Goal: Task Accomplishment & Management: Manage account settings

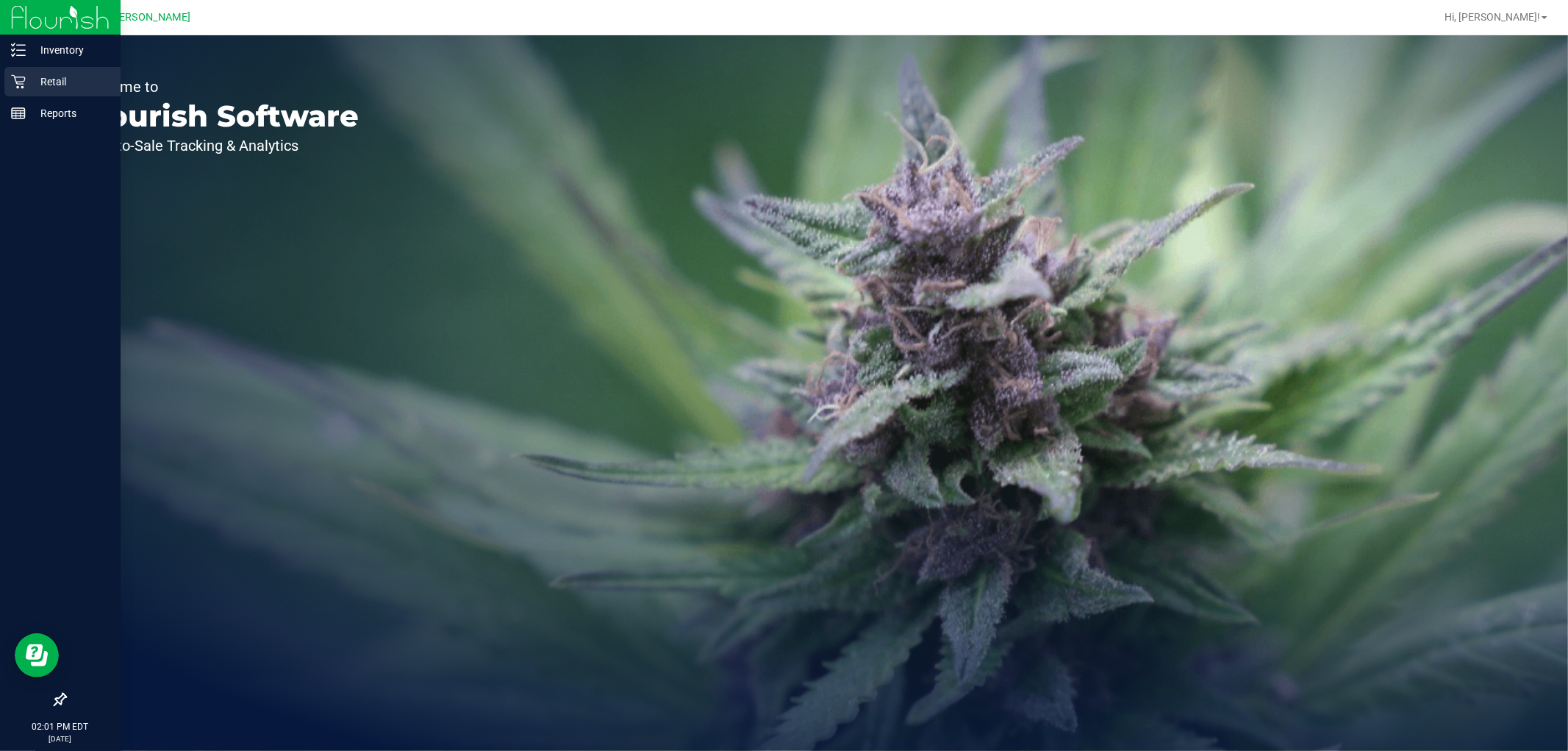
click at [33, 69] on div "Retail" at bounding box center [63, 81] width 117 height 29
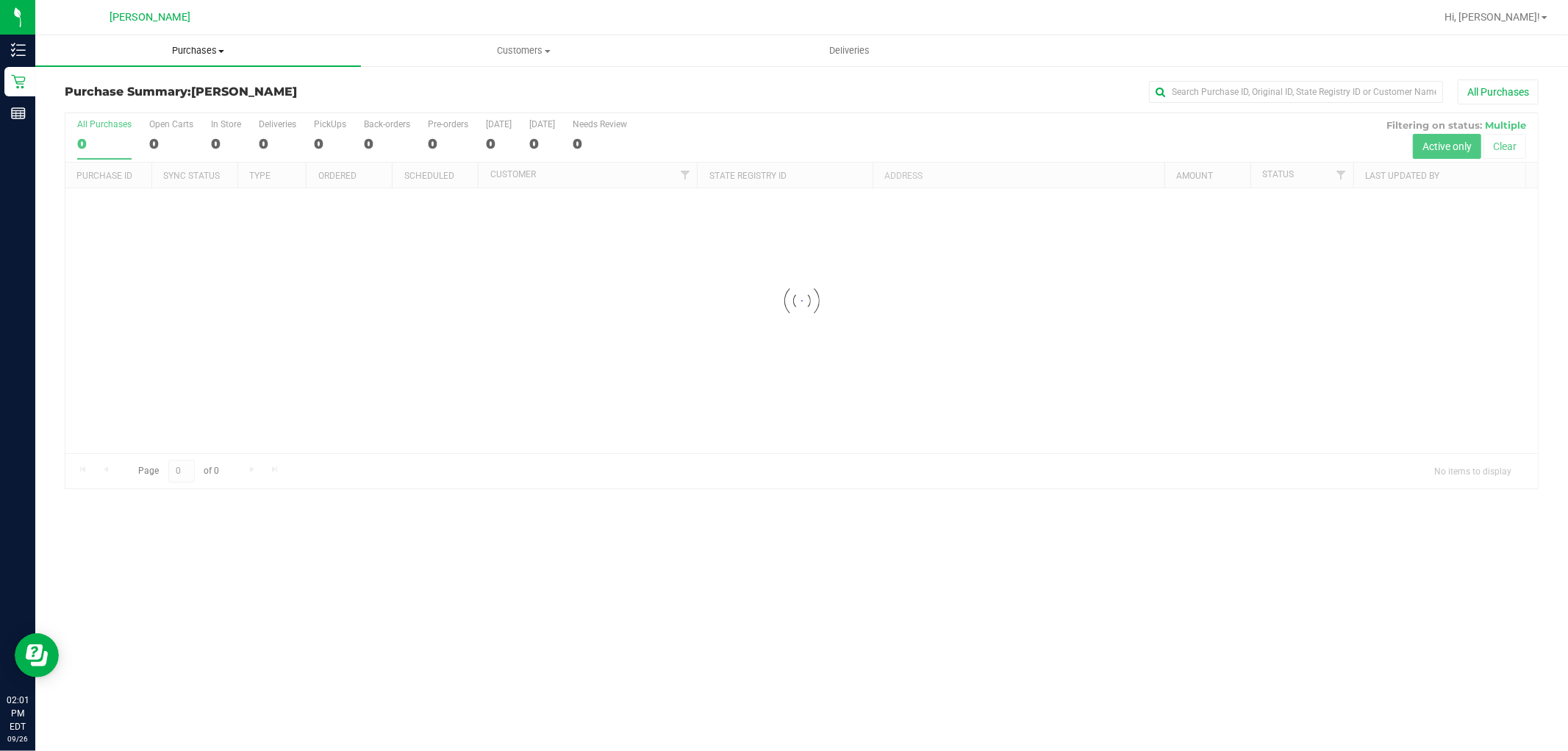
click at [200, 45] on span "Purchases" at bounding box center [198, 50] width 326 height 13
click at [193, 101] on li "Fulfillment" at bounding box center [198, 106] width 326 height 18
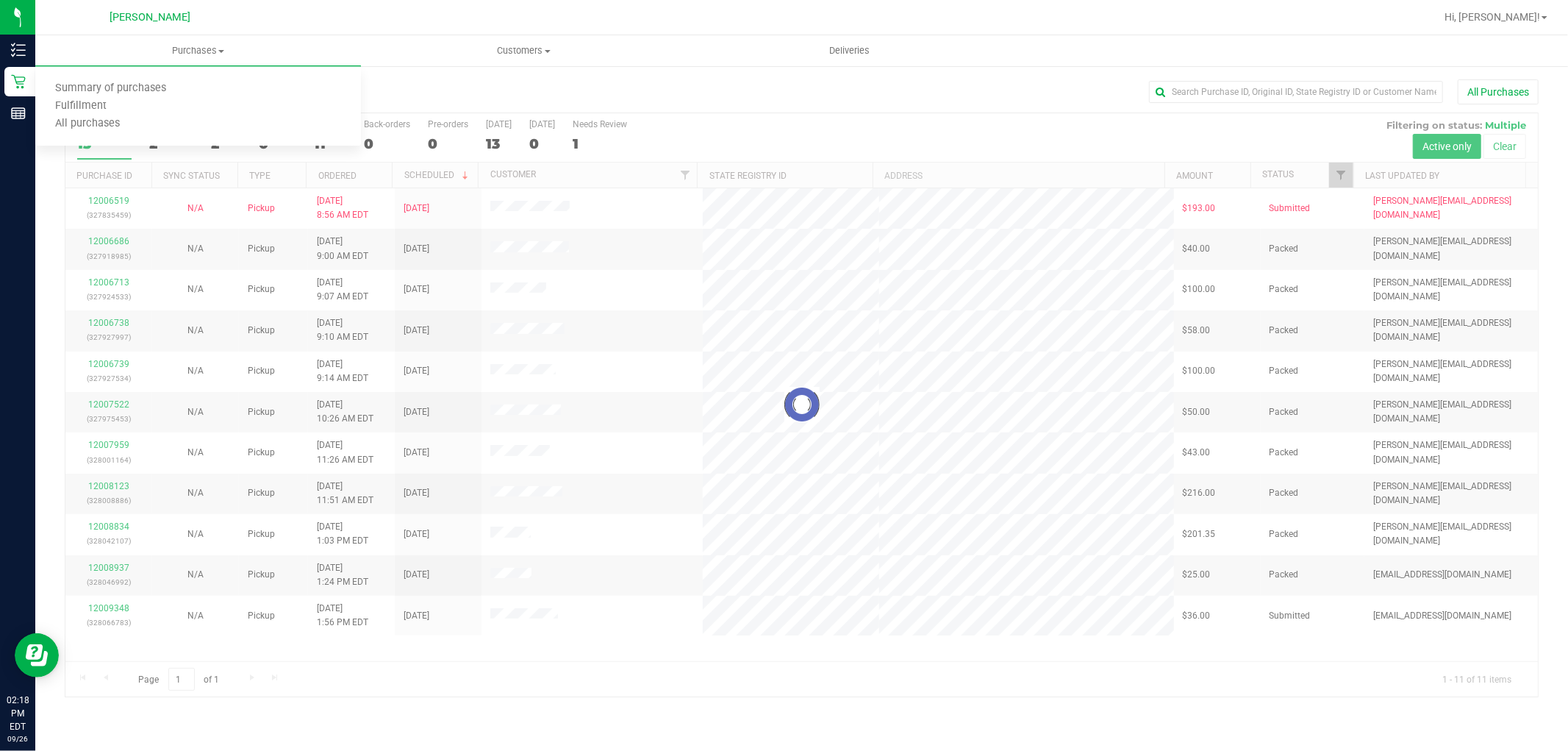
drag, startPoint x: 1522, startPoint y: 19, endPoint x: 1523, endPoint y: 3, distance: 16.0
click at [1523, 4] on div "Hi, [PERSON_NAME]!" at bounding box center [1496, 17] width 115 height 26
click at [1510, 18] on span "Hi, [PERSON_NAME]!" at bounding box center [1493, 17] width 96 height 12
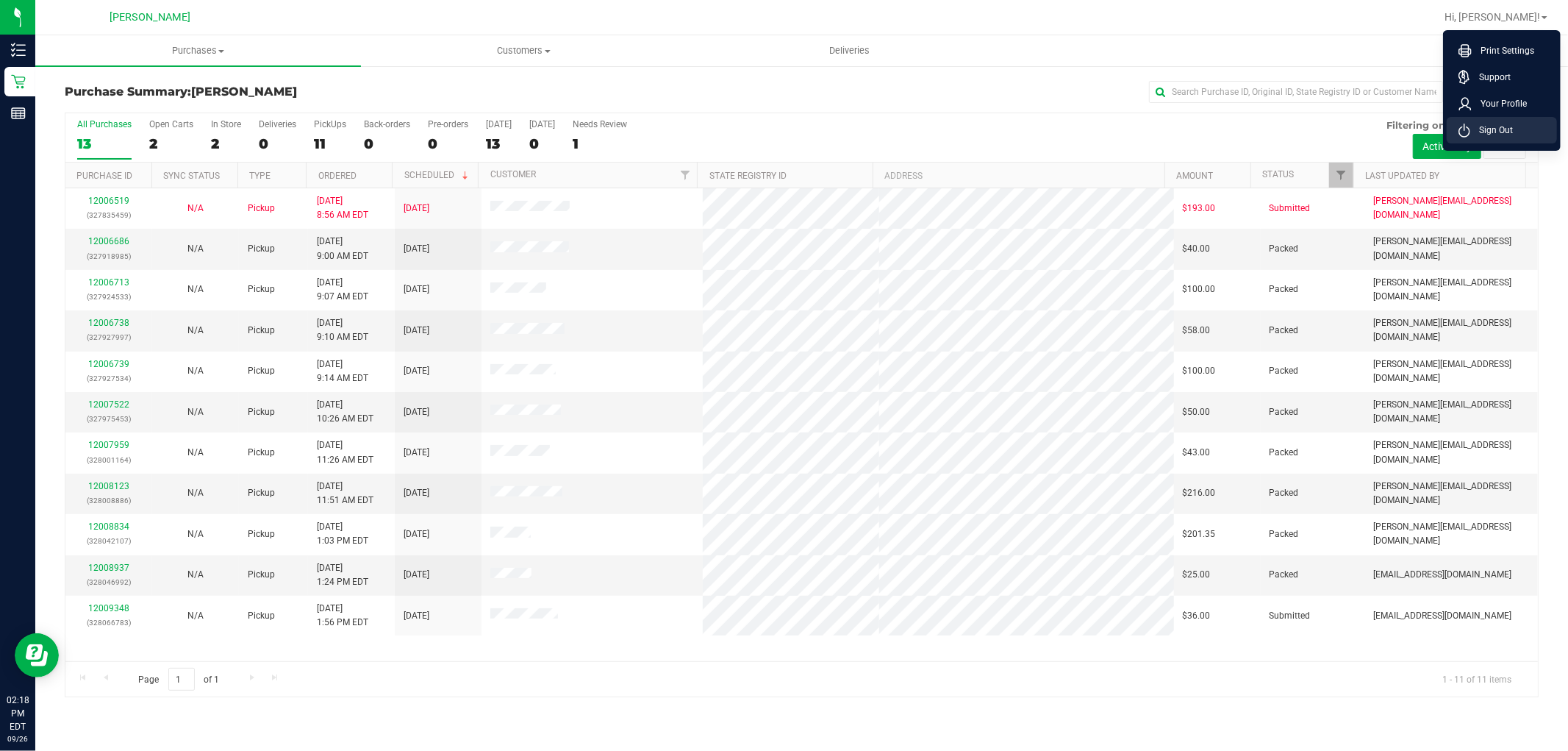
click at [1496, 123] on span "Sign Out" at bounding box center [1492, 129] width 43 height 15
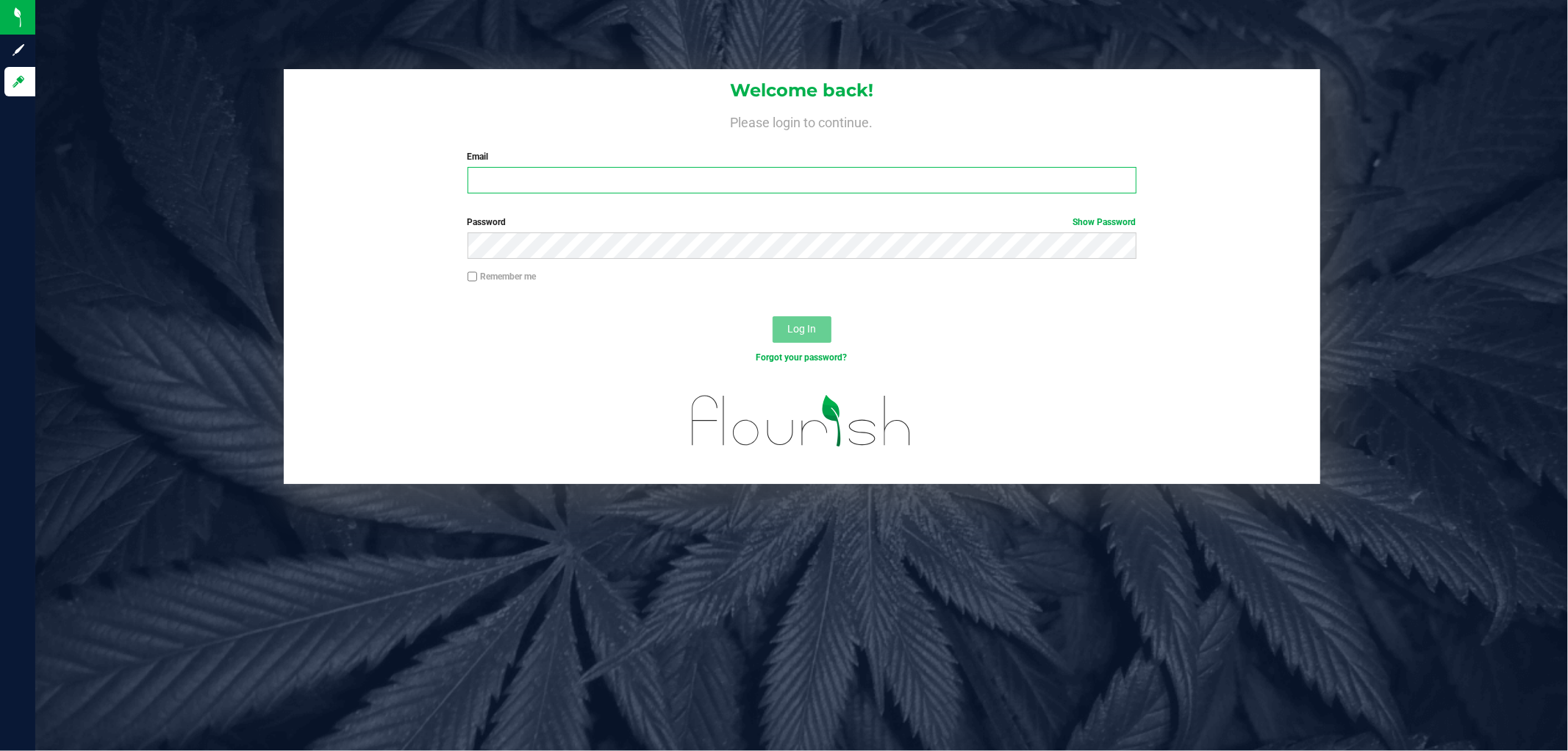
click at [548, 187] on input "Email" at bounding box center [802, 180] width 669 height 27
type input "[EMAIL_ADDRESS][DOMAIN_NAME]"
click at [773, 316] on button "Log In" at bounding box center [802, 329] width 59 height 27
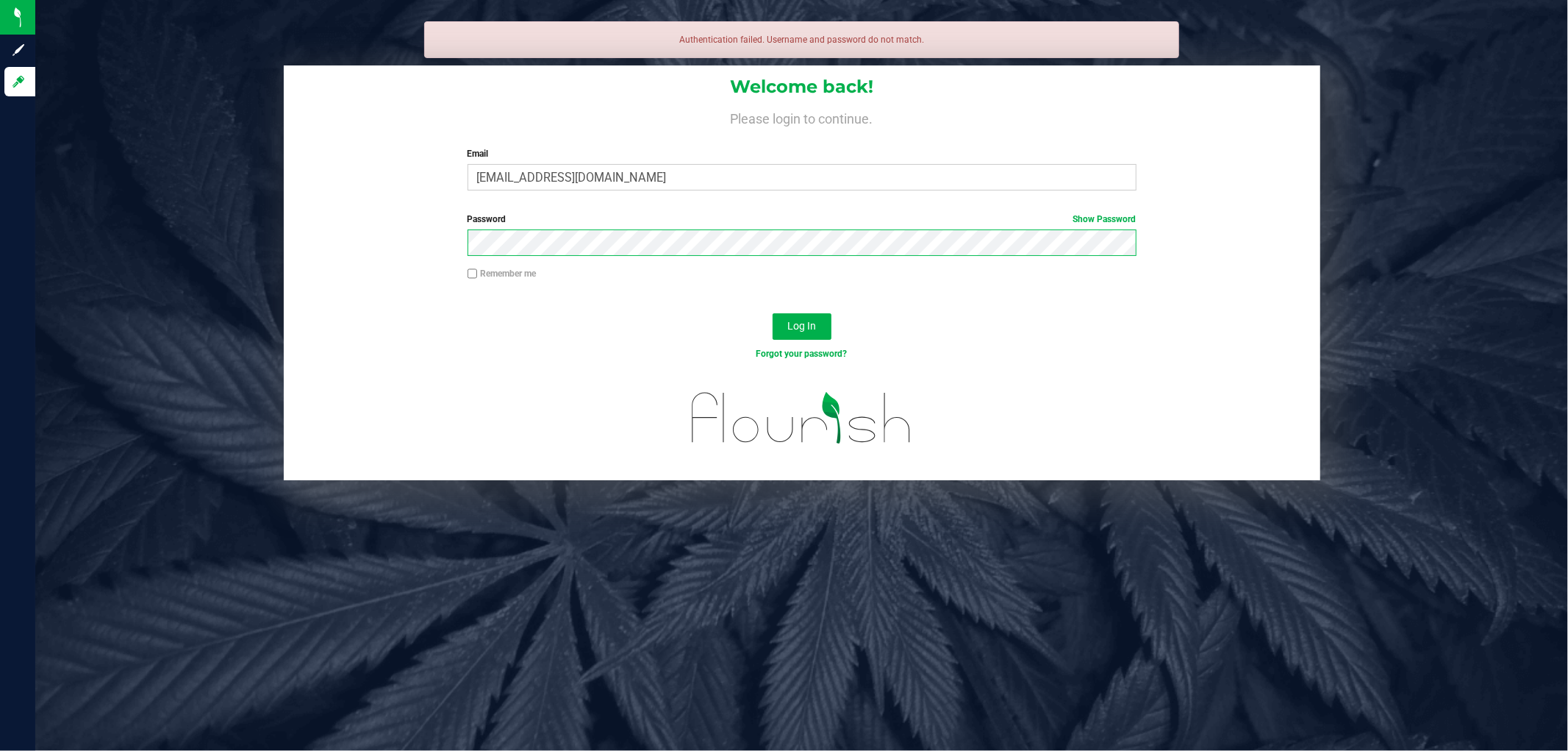
click at [773, 313] on button "Log In" at bounding box center [802, 326] width 59 height 27
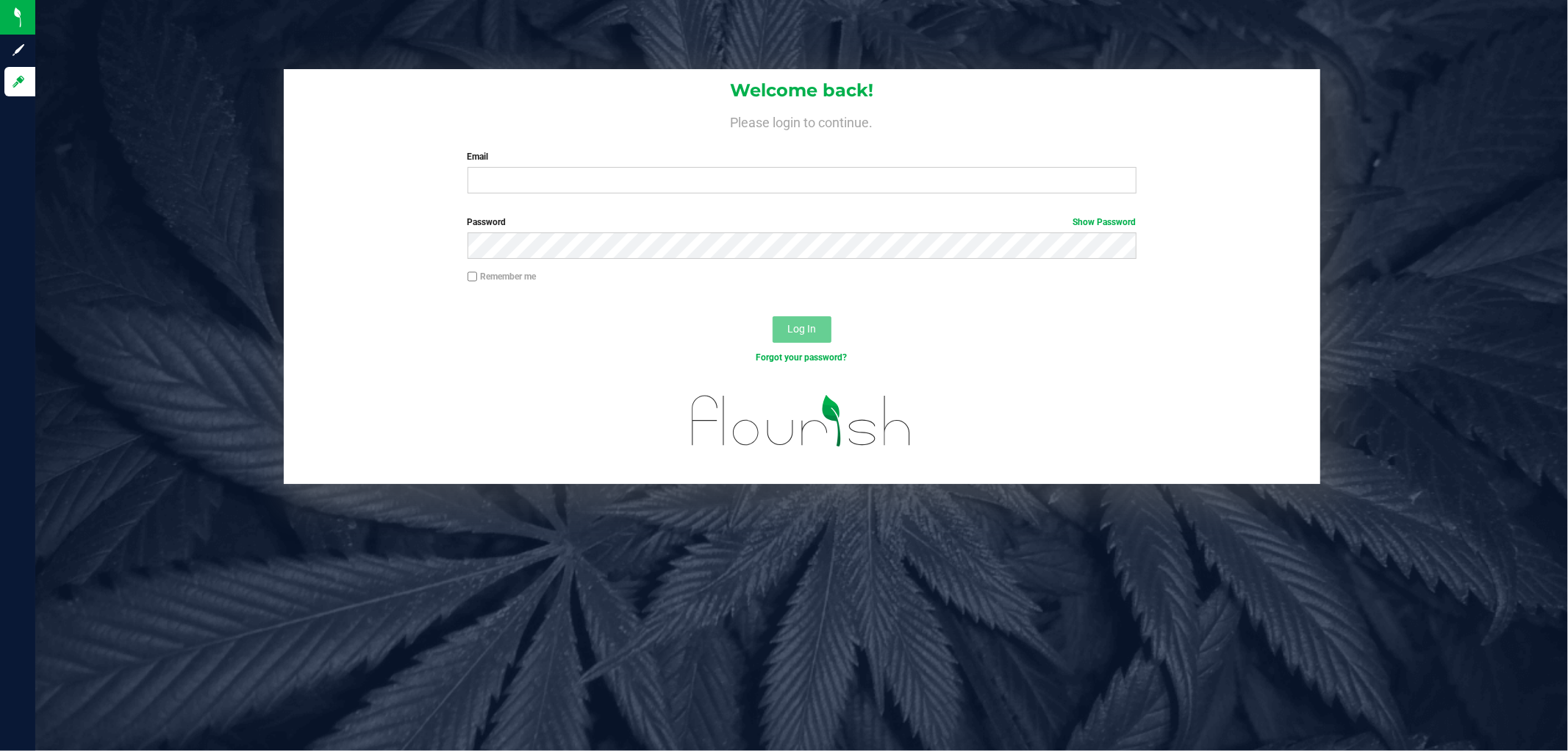
click at [510, 163] on label "Email" at bounding box center [802, 156] width 669 height 13
click at [510, 167] on input "Email" at bounding box center [802, 180] width 669 height 27
type input "[EMAIL_ADDRESS][DOMAIN_NAME]"
click at [773, 316] on button "Log In" at bounding box center [802, 329] width 59 height 27
